Goal: Information Seeking & Learning: Learn about a topic

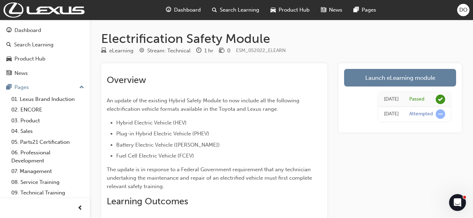
click at [373, 75] on link "Launch eLearning module" at bounding box center [400, 78] width 112 height 18
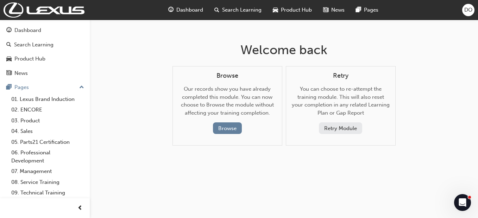
click at [232, 131] on button "Browse" at bounding box center [227, 129] width 29 height 12
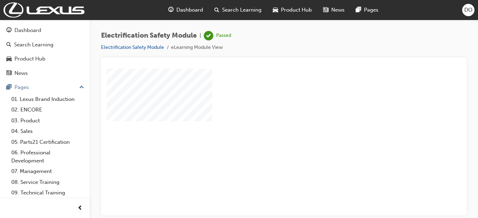
click at [264, 122] on div "play" at bounding box center [264, 122] width 0 height 0
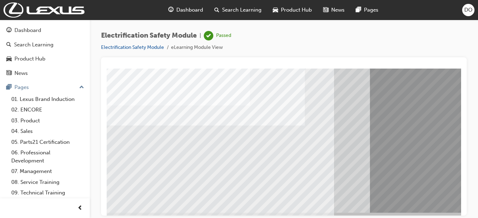
scroll to position [122, 0]
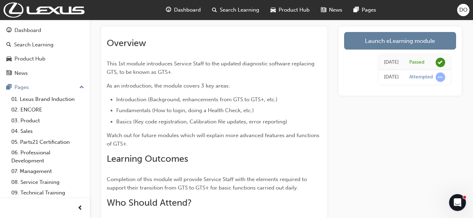
scroll to position [28, 0]
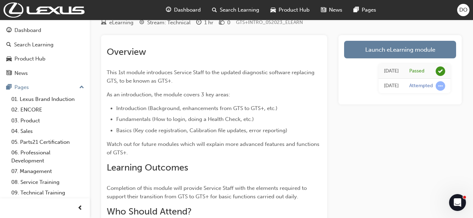
click at [394, 51] on link "Launch eLearning module" at bounding box center [400, 50] width 112 height 18
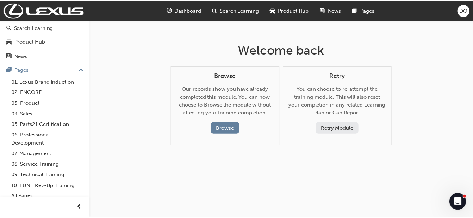
scroll to position [22, 0]
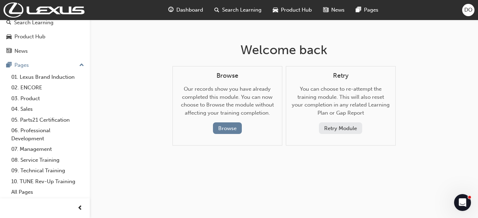
click at [46, 161] on link "08. Service Training" at bounding box center [47, 160] width 79 height 11
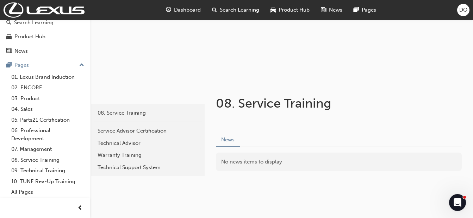
scroll to position [81, 0]
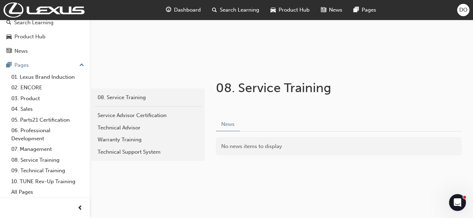
click at [112, 97] on div "08. Service Training" at bounding box center [148, 98] width 101 height 8
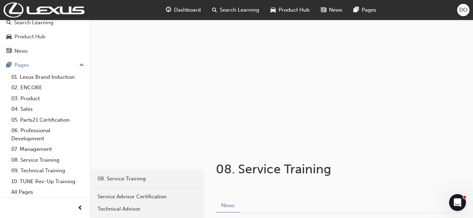
scroll to position [81, 0]
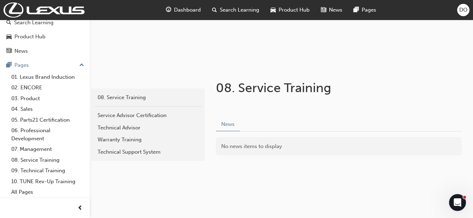
click at [58, 174] on link "09. Technical Training" at bounding box center [47, 171] width 79 height 11
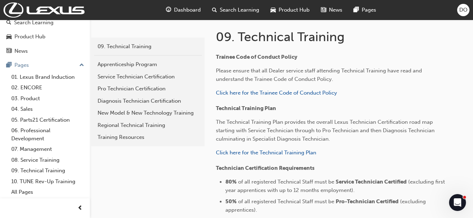
scroll to position [135, 0]
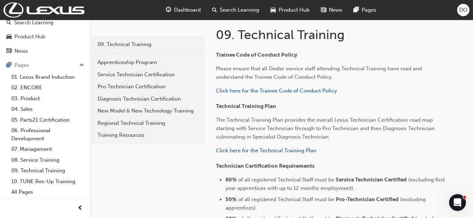
click at [162, 76] on div "Service Technician Certification" at bounding box center [148, 75] width 101 height 8
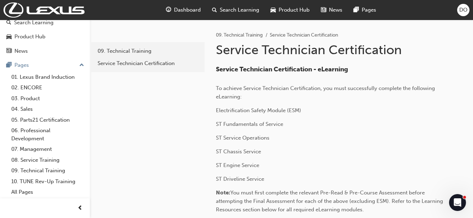
click at [123, 63] on div "Service Technician Certification" at bounding box center [148, 64] width 101 height 8
drag, startPoint x: 153, startPoint y: 142, endPoint x: 126, endPoint y: 125, distance: 31.5
click at [141, 66] on div "Service Technician Certification" at bounding box center [148, 64] width 101 height 8
click at [135, 50] on div "09. Technical Training" at bounding box center [148, 51] width 101 height 8
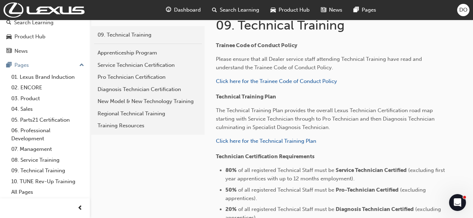
scroll to position [141, 0]
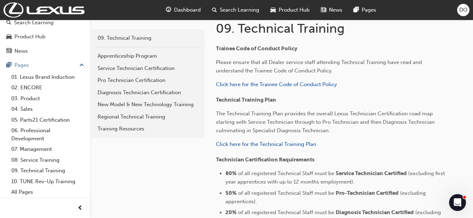
click at [151, 70] on div "Service Technician Certification" at bounding box center [148, 68] width 101 height 8
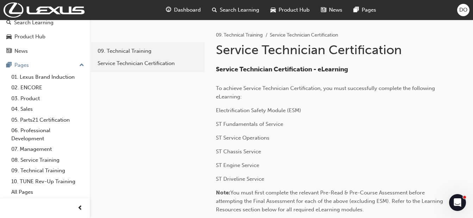
click at [132, 64] on div "Service Technician Certification" at bounding box center [148, 64] width 101 height 8
click at [128, 51] on div "09. Technical Training" at bounding box center [148, 51] width 101 height 8
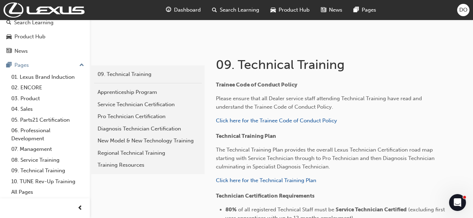
scroll to position [116, 0]
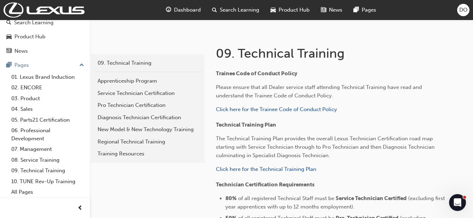
click at [152, 105] on div "Pro Technician Certification" at bounding box center [148, 105] width 101 height 8
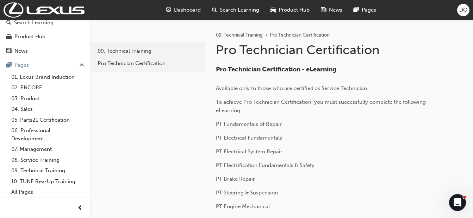
click at [116, 57] on link "09. Technical Training" at bounding box center [148, 51] width 108 height 12
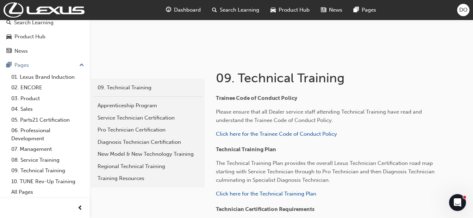
scroll to position [91, 0]
click at [61, 182] on link "10. TUNE Rev-Up Training" at bounding box center [47, 181] width 79 height 11
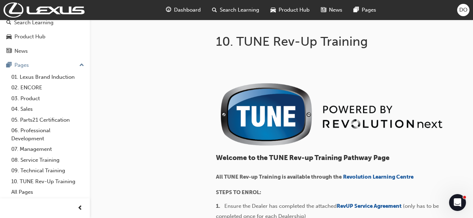
click at [46, 170] on link "09. Technical Training" at bounding box center [47, 171] width 79 height 11
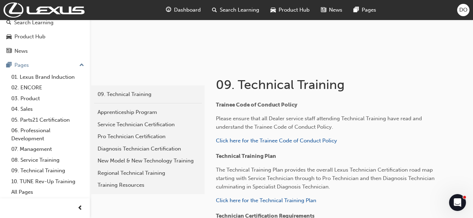
scroll to position [87, 0]
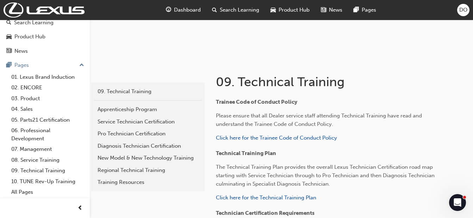
click at [54, 180] on link "10. TUNE Rev-Up Training" at bounding box center [47, 181] width 79 height 11
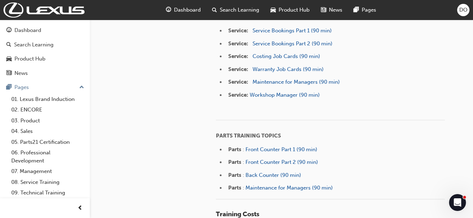
scroll to position [22, 0]
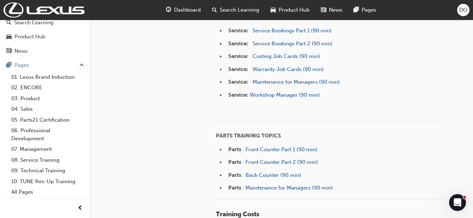
click at [36, 97] on link "03. Product" at bounding box center [47, 98] width 79 height 11
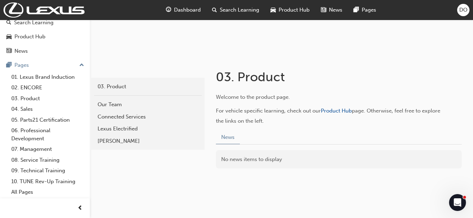
scroll to position [105, 0]
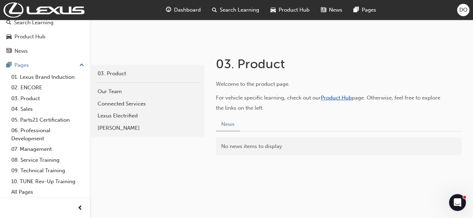
click at [344, 100] on span "Product Hub" at bounding box center [336, 98] width 31 height 6
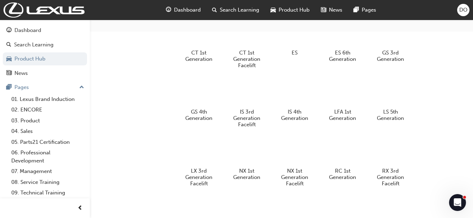
scroll to position [229, 0]
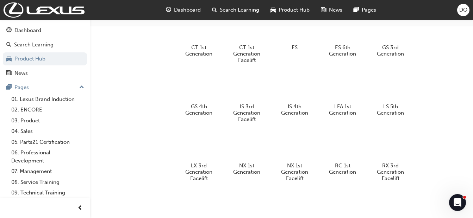
click at [250, 88] on div at bounding box center [246, 87] width 37 height 26
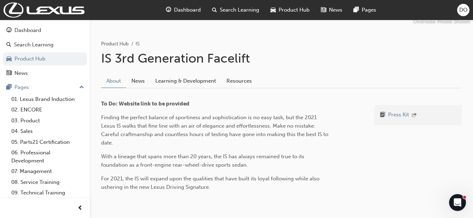
scroll to position [149, 0]
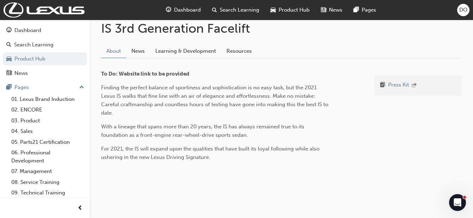
click at [183, 52] on link "Learning & Development" at bounding box center [185, 51] width 71 height 13
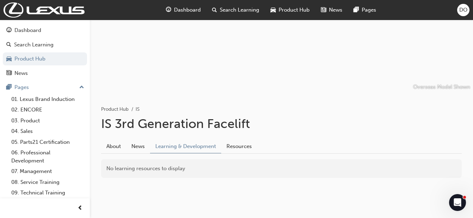
scroll to position [54, 0]
click at [139, 149] on link "News" at bounding box center [138, 146] width 24 height 13
click at [105, 149] on link "About" at bounding box center [113, 146] width 25 height 13
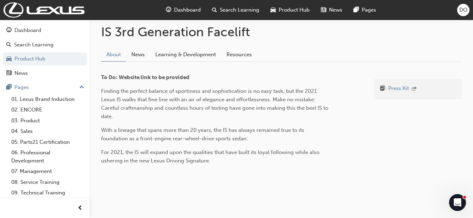
scroll to position [149, 0]
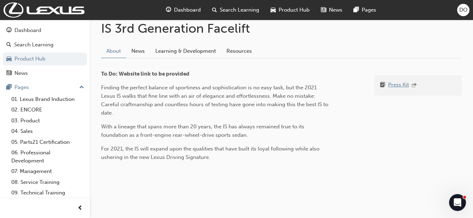
click at [394, 86] on link "Press Kit" at bounding box center [398, 85] width 21 height 9
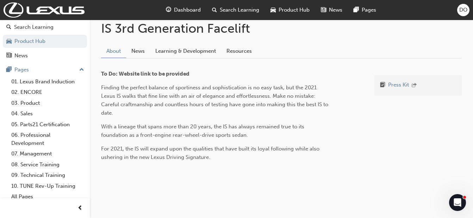
scroll to position [22, 0]
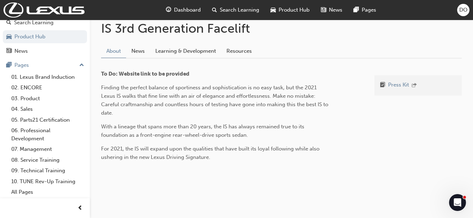
click at [54, 169] on link "09. Technical Training" at bounding box center [47, 171] width 79 height 11
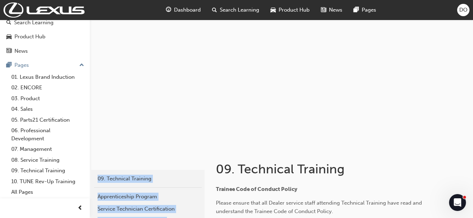
drag, startPoint x: 320, startPoint y: 155, endPoint x: 323, endPoint y: 134, distance: 21.0
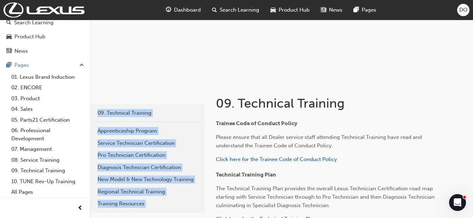
scroll to position [67, 0]
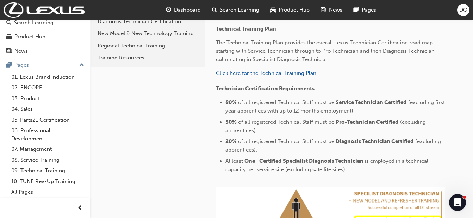
scroll to position [212, 0]
click at [236, 74] on span "Click here for the Technical Training Plan" at bounding box center [266, 73] width 100 height 6
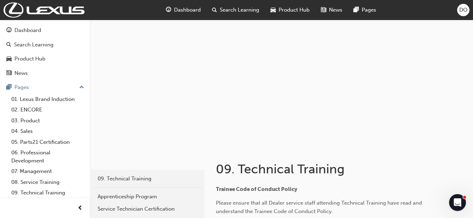
drag, startPoint x: 0, startPoint y: 0, endPoint x: 417, endPoint y: 13, distance: 417.6
click at [417, 13] on div "Dashboard Search Learning Product Hub News Pages DO" at bounding box center [236, 10] width 473 height 20
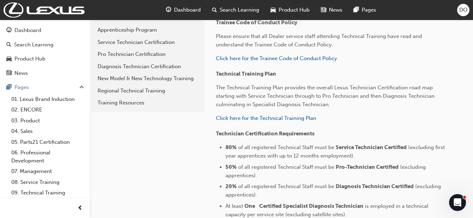
scroll to position [168, 0]
click at [320, 182] on li "20% of all registered Technical Staff must be Diagnosis Technician Certified (e…" at bounding box center [334, 190] width 219 height 17
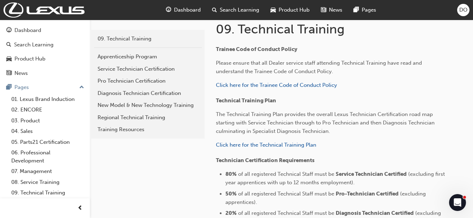
scroll to position [139, 0]
click at [138, 129] on div "Training Resources" at bounding box center [148, 130] width 101 height 8
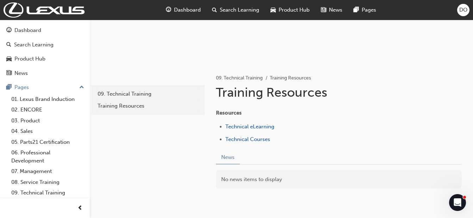
scroll to position [118, 0]
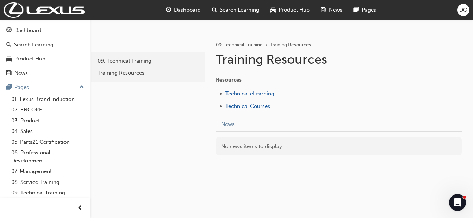
click at [262, 96] on span "Technical eLearning" at bounding box center [249, 94] width 49 height 6
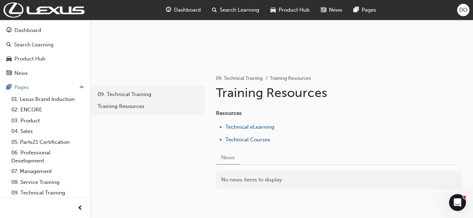
scroll to position [85, 0]
click at [264, 136] on span "Technical Courses" at bounding box center [247, 139] width 45 height 6
